Goal: Navigation & Orientation: Go to known website

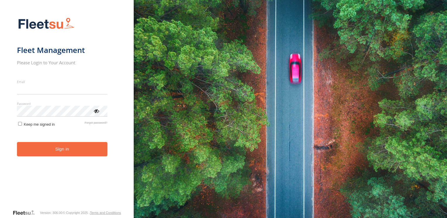
type input "**********"
click at [51, 156] on button "Sign in" at bounding box center [62, 149] width 90 height 14
click at [56, 150] on button "Sign in" at bounding box center [62, 149] width 90 height 14
